Goal: Check status: Check status

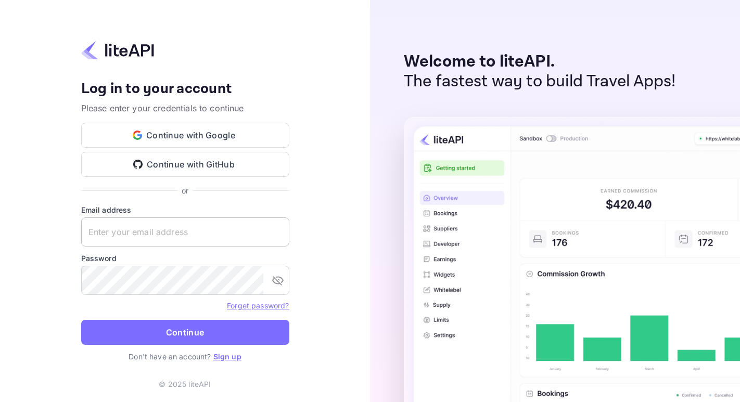
drag, startPoint x: 108, startPoint y: 247, endPoint x: 112, endPoint y: 242, distance: 6.4
click at [108, 247] on form "Email address ​ Password ​ Forget password? Continue" at bounding box center [185, 278] width 208 height 147
click at [115, 239] on input "text" at bounding box center [185, 232] width 208 height 29
paste input "adminpassword_support@yandex-team.ru"
type input "adminpassword_support@yandex-team.ru"
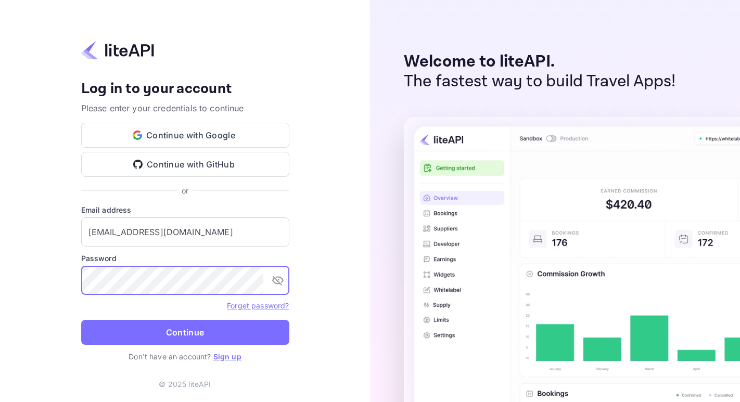
scroll to position [0, 12]
click at [81, 320] on button "Continue" at bounding box center [185, 332] width 208 height 25
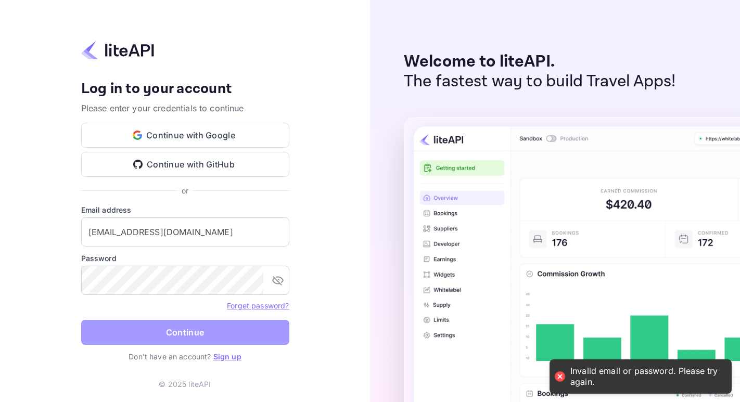
click at [265, 342] on button "Continue" at bounding box center [185, 332] width 208 height 25
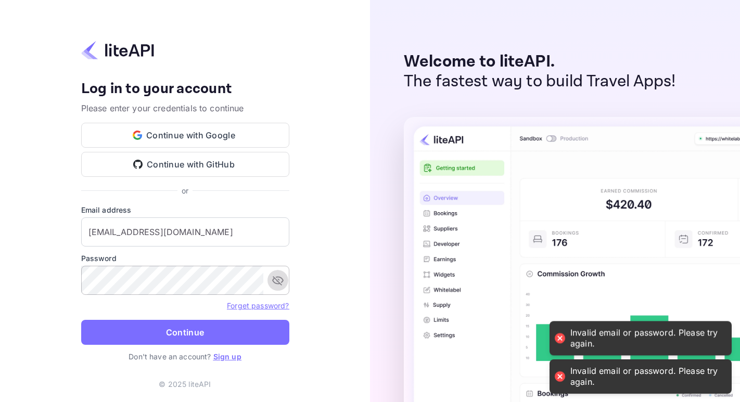
click at [272, 279] on button "toggle password visibility" at bounding box center [277, 280] width 21 height 21
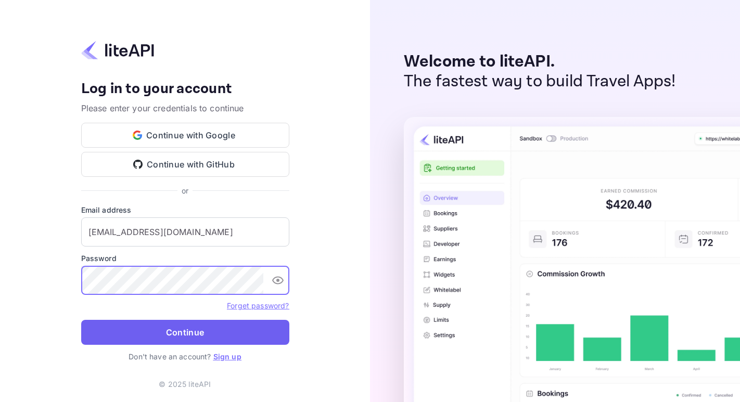
click at [212, 333] on button "Continue" at bounding box center [185, 332] width 208 height 25
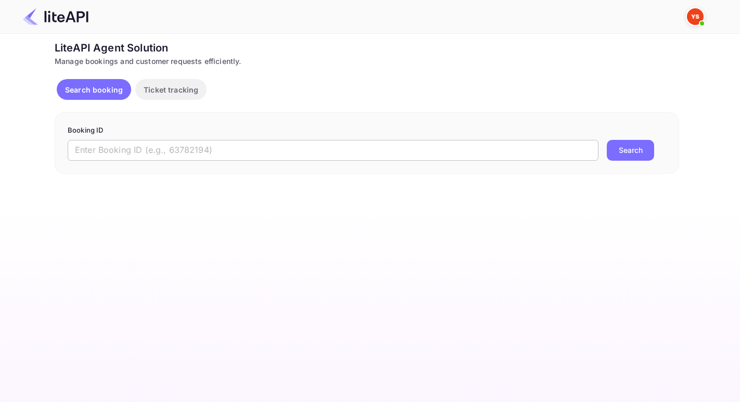
click at [130, 151] on input "text" at bounding box center [333, 150] width 531 height 21
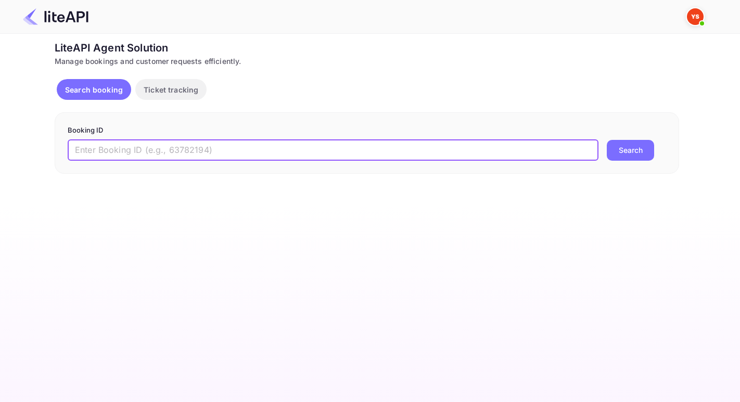
paste input "8824566"
type input "8824566"
click at [643, 149] on button "Search" at bounding box center [630, 150] width 47 height 21
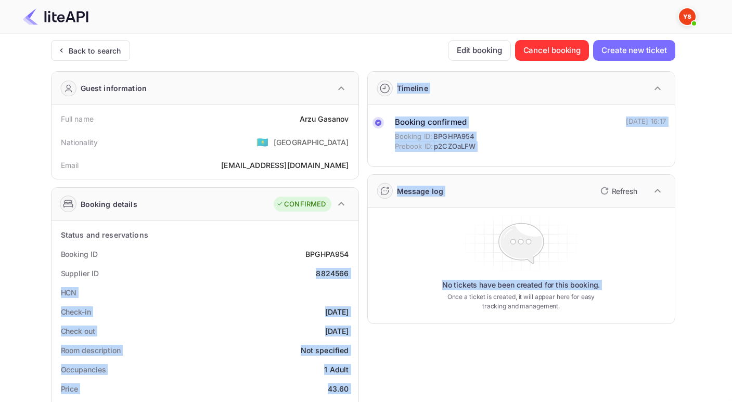
drag, startPoint x: 335, startPoint y: 270, endPoint x: 361, endPoint y: 272, distance: 26.1
click at [362, 272] on div "Guest information Full name [PERSON_NAME] Nationality 🇰🇿 [DEMOGRAPHIC_DATA] Ema…" at bounding box center [359, 404] width 633 height 682
click at [337, 294] on div "HCN" at bounding box center [205, 292] width 299 height 19
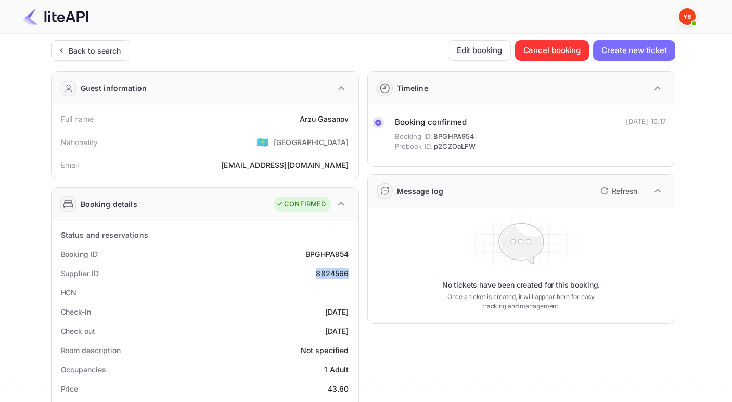
drag, startPoint x: 317, startPoint y: 275, endPoint x: 352, endPoint y: 276, distance: 34.4
click at [352, 276] on div "Supplier ID 8824566" at bounding box center [205, 273] width 299 height 19
copy div "8824566"
drag, startPoint x: 295, startPoint y: 117, endPoint x: 351, endPoint y: 121, distance: 56.4
click at [351, 121] on div "Full name [PERSON_NAME]" at bounding box center [205, 118] width 299 height 19
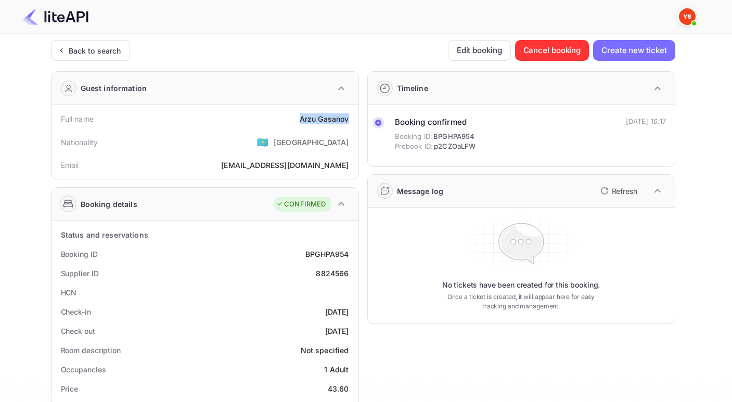
copy div "[PERSON_NAME]"
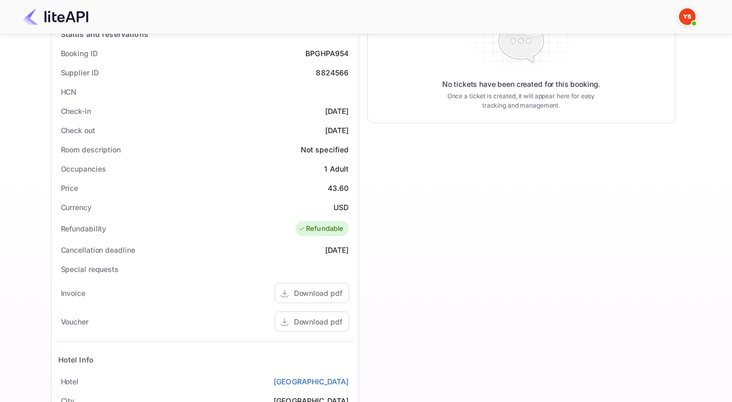
scroll to position [216, 0]
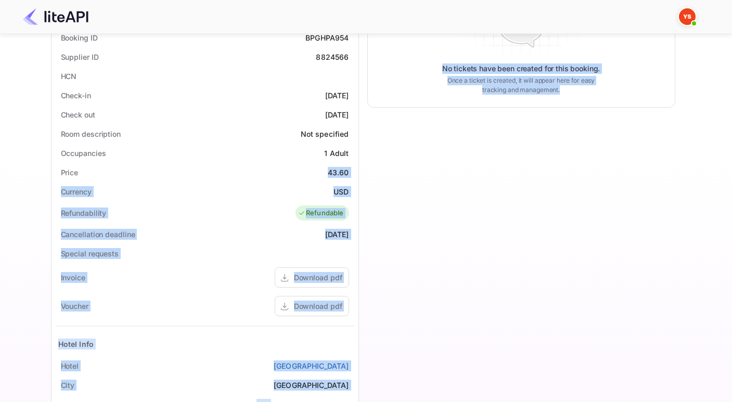
drag, startPoint x: 329, startPoint y: 174, endPoint x: 360, endPoint y: 173, distance: 31.2
click at [360, 173] on div "Guest information Full name [PERSON_NAME] Nationality 🇰🇿 [DEMOGRAPHIC_DATA] Ema…" at bounding box center [359, 187] width 633 height 682
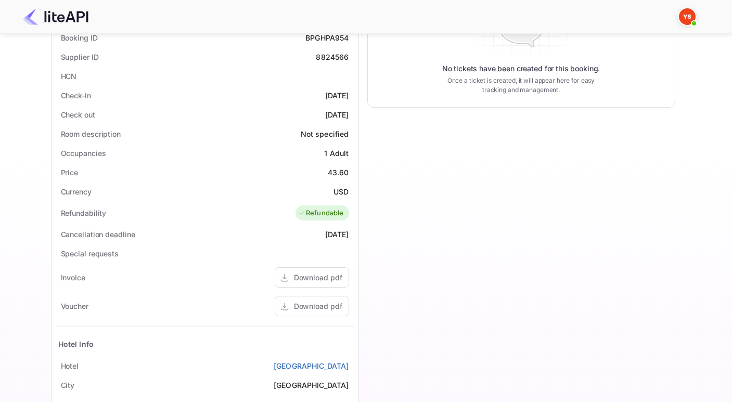
drag, startPoint x: 346, startPoint y: 198, endPoint x: 331, endPoint y: 182, distance: 21.4
click at [346, 198] on div "Currency USD" at bounding box center [205, 191] width 299 height 19
drag, startPoint x: 328, startPoint y: 173, endPoint x: 357, endPoint y: 172, distance: 28.7
click at [357, 172] on div "Status and reservations Booking ID BPGHPA954 Supplier ID 8824566 HCN Check-in […" at bounding box center [205, 263] width 307 height 516
copy div "43.60"
